Goal: Find specific page/section: Find specific page/section

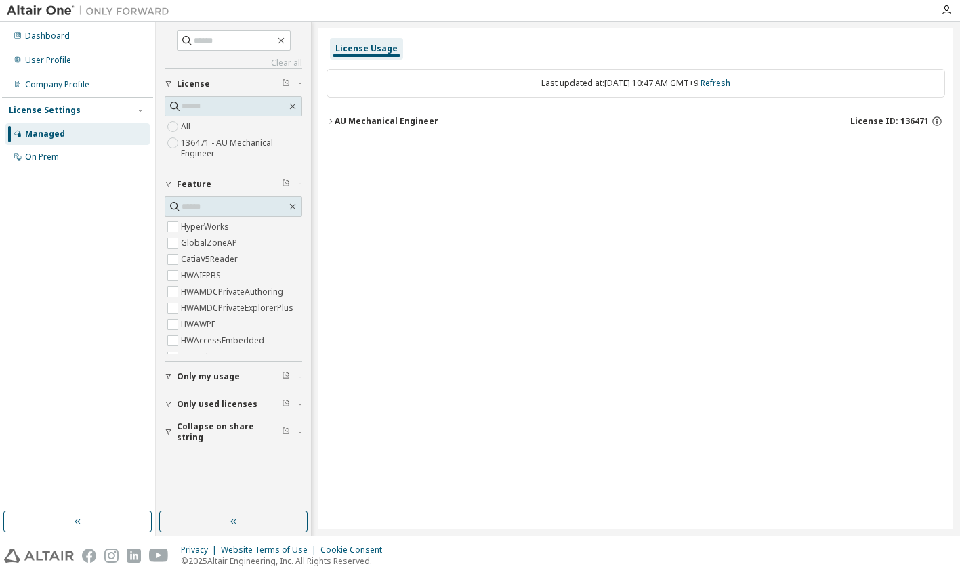
click at [342, 116] on div "AU Mechanical Engineer" at bounding box center [387, 121] width 104 height 11
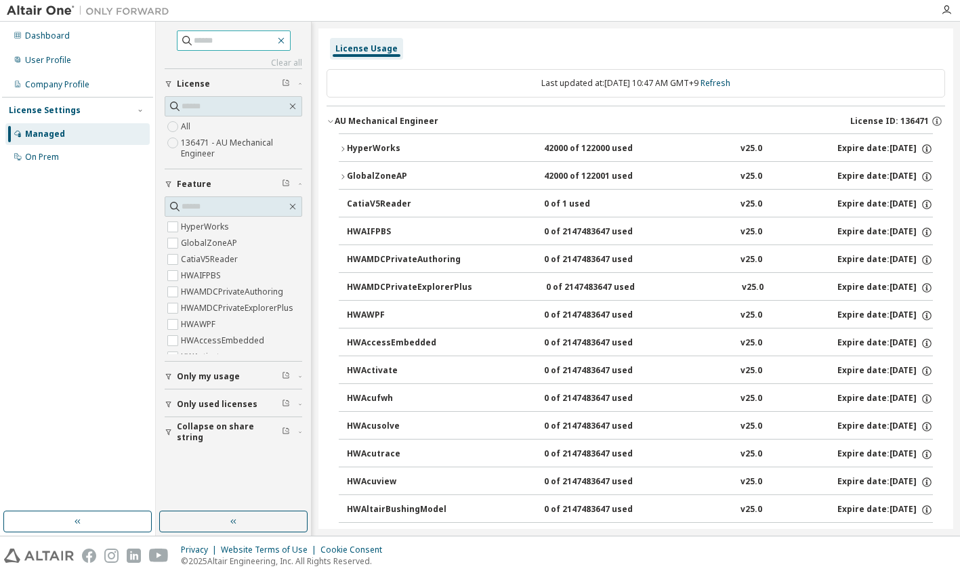
click at [286, 39] on icon "button" at bounding box center [281, 40] width 11 height 11
click at [284, 41] on icon "button" at bounding box center [281, 41] width 6 height 6
click at [360, 51] on div "License Usage" at bounding box center [366, 48] width 62 height 11
